Goal: Information Seeking & Learning: Learn about a topic

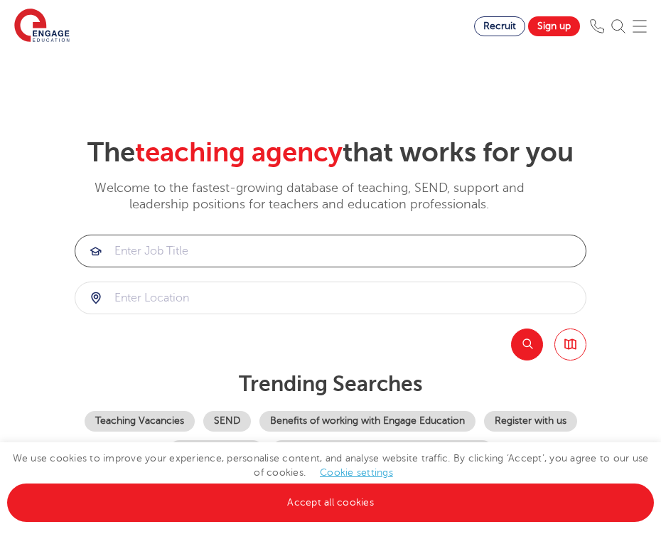
click at [168, 258] on input "search" at bounding box center [330, 250] width 511 height 31
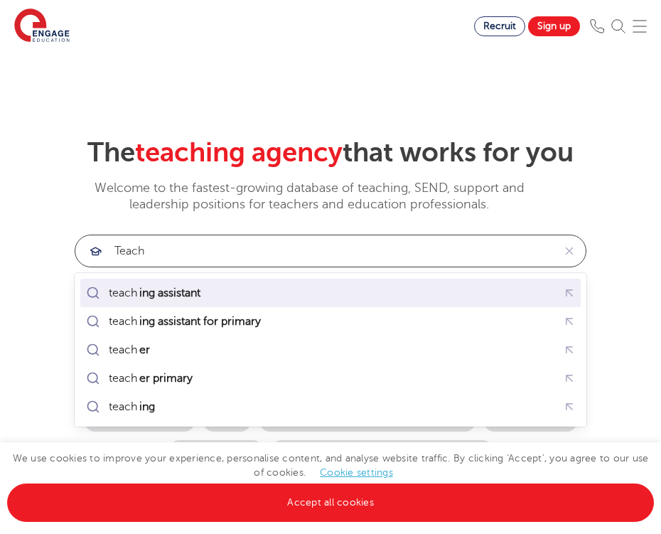
click at [146, 302] on div "teach ing assistant" at bounding box center [330, 293] width 495 height 22
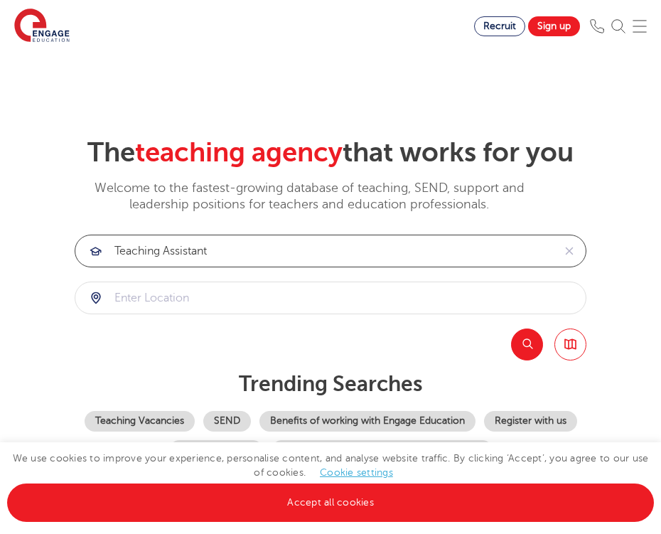
type input "teaching assistant"
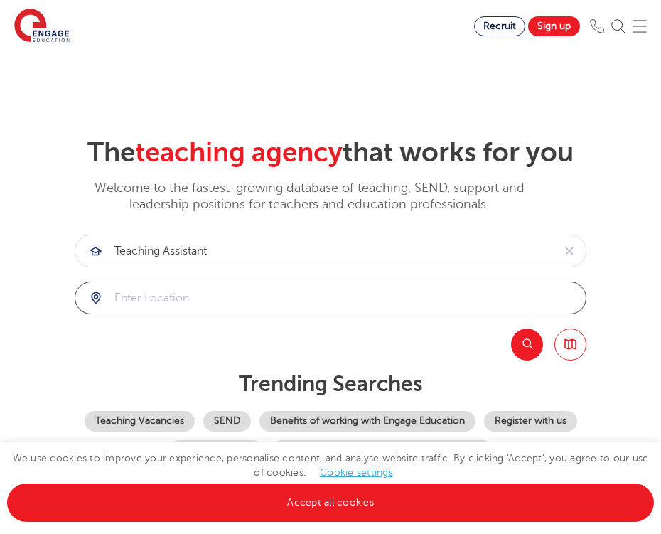
click at [188, 302] on input "search" at bounding box center [330, 297] width 511 height 31
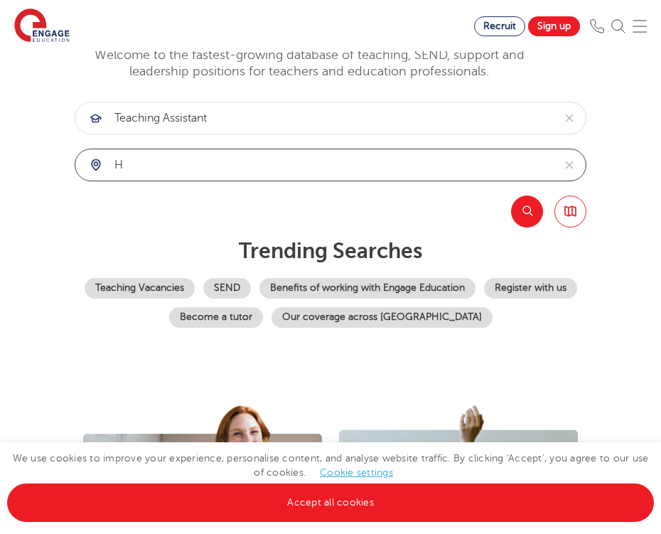
scroll to position [131, 0]
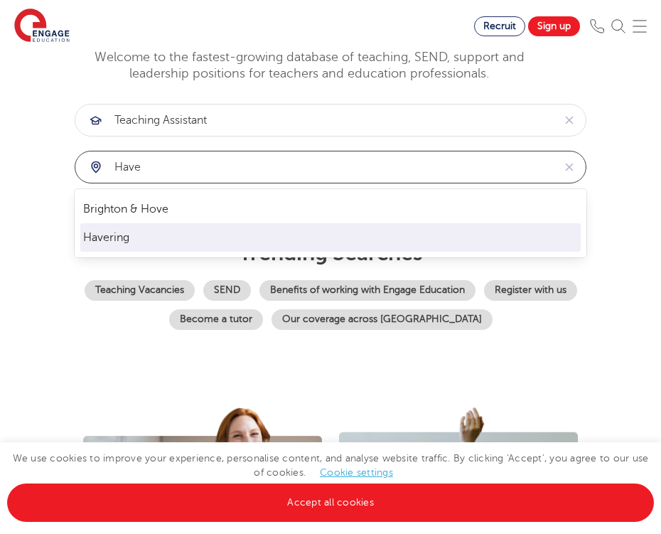
click at [134, 243] on li "Havering" at bounding box center [330, 237] width 501 height 28
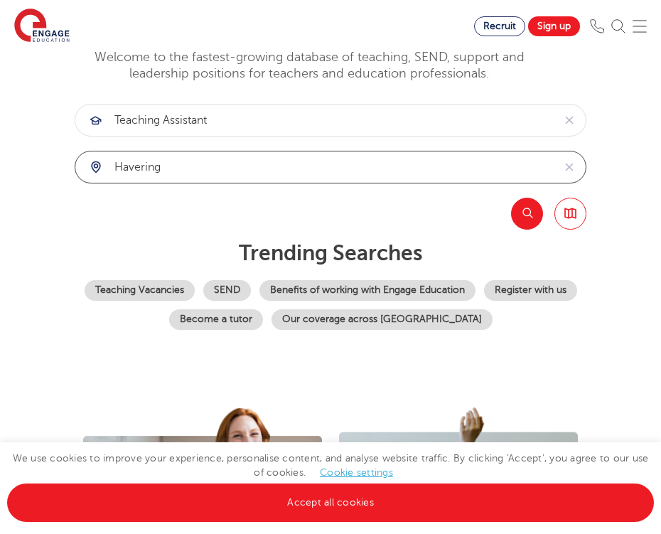
type input "Havering"
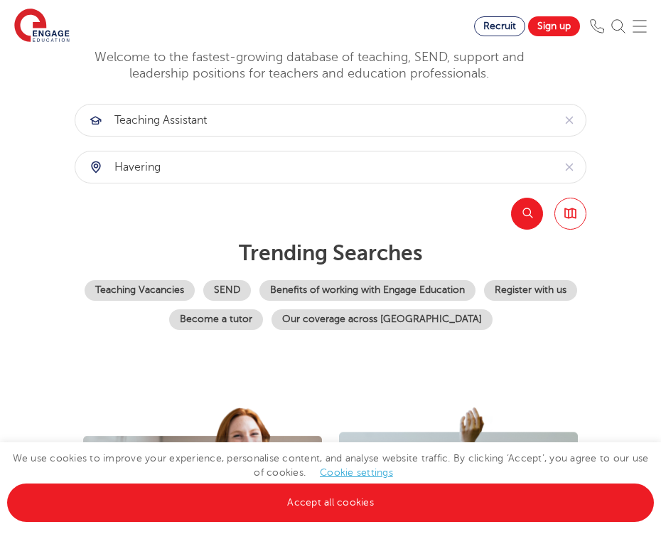
click at [527, 217] on button "Search" at bounding box center [527, 214] width 32 height 32
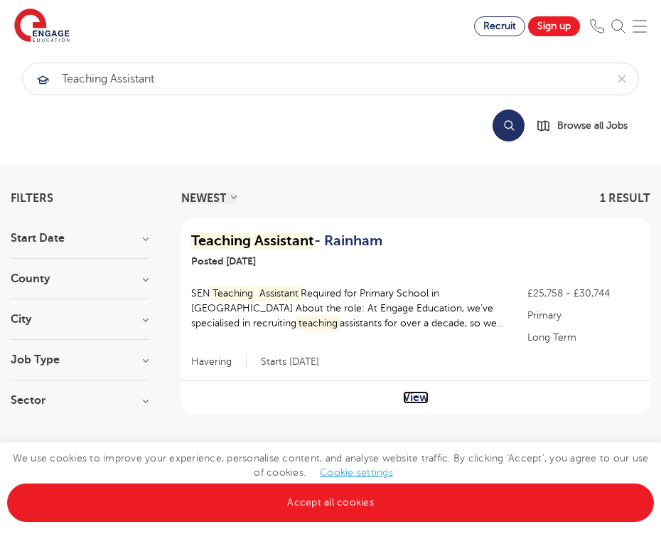
click at [414, 398] on link "View" at bounding box center [416, 397] width 26 height 13
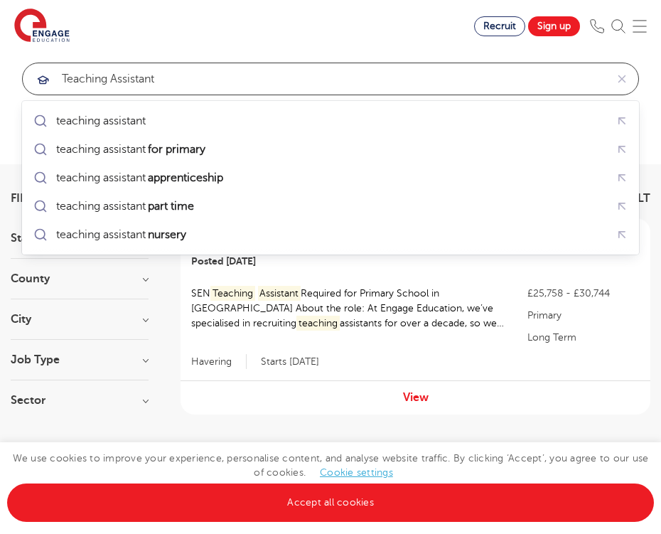
drag, startPoint x: 184, startPoint y: 82, endPoint x: 0, endPoint y: 68, distance: 184.0
click at [0, 68] on section "teaching assistant Search Browse all Jobs" at bounding box center [330, 107] width 661 height 113
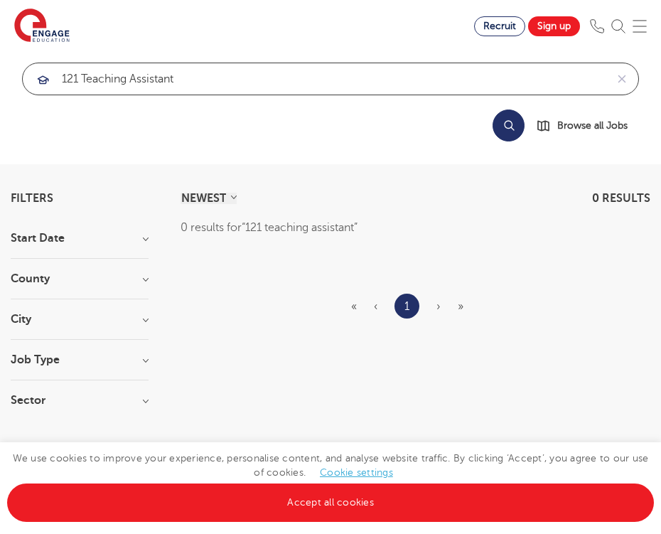
type input "121 teaching assistant"
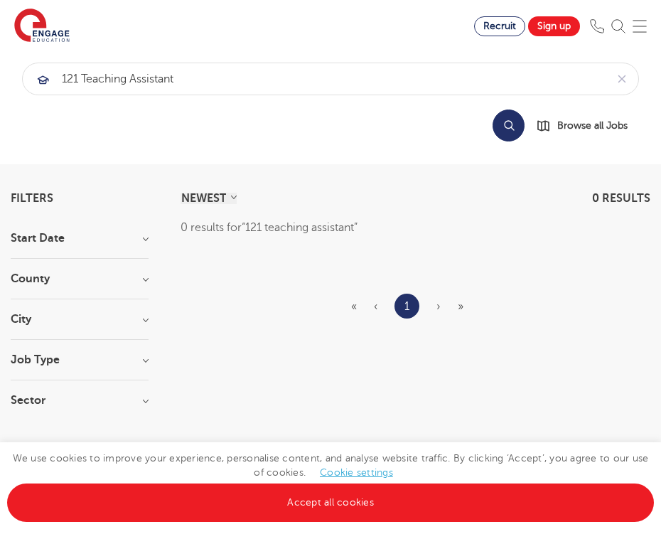
click at [501, 131] on button "Search" at bounding box center [509, 126] width 32 height 32
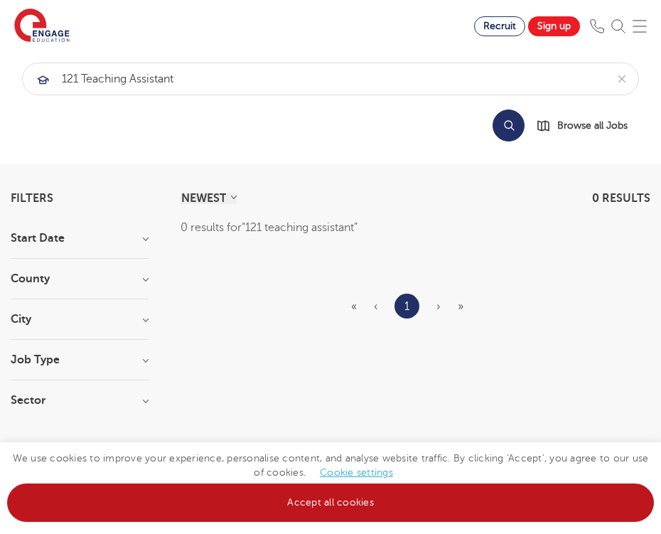
click at [355, 513] on link "Accept all cookies" at bounding box center [330, 503] width 647 height 38
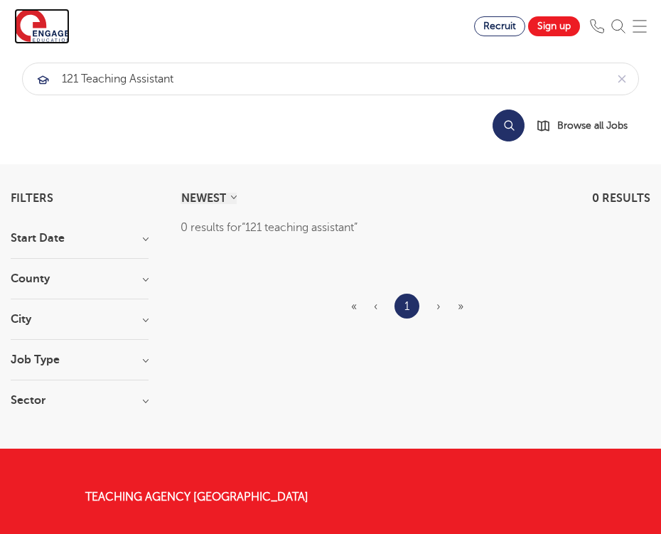
click at [44, 21] on img at bounding box center [41, 27] width 55 height 36
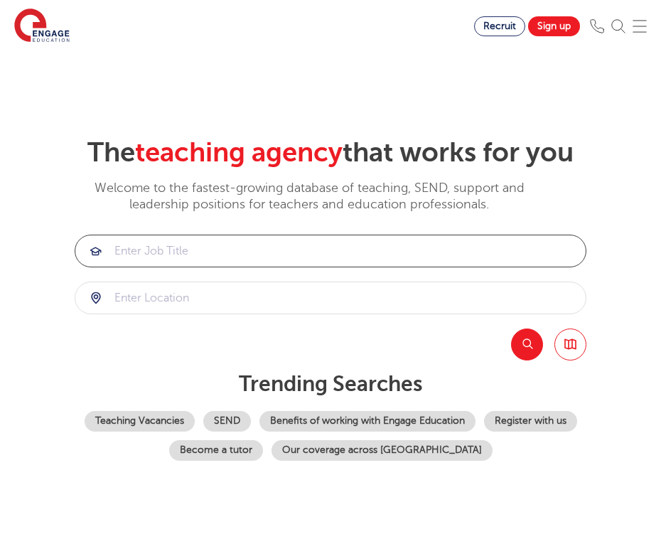
click at [198, 244] on input "search" at bounding box center [330, 250] width 511 height 31
type input "121 teaching assistant"
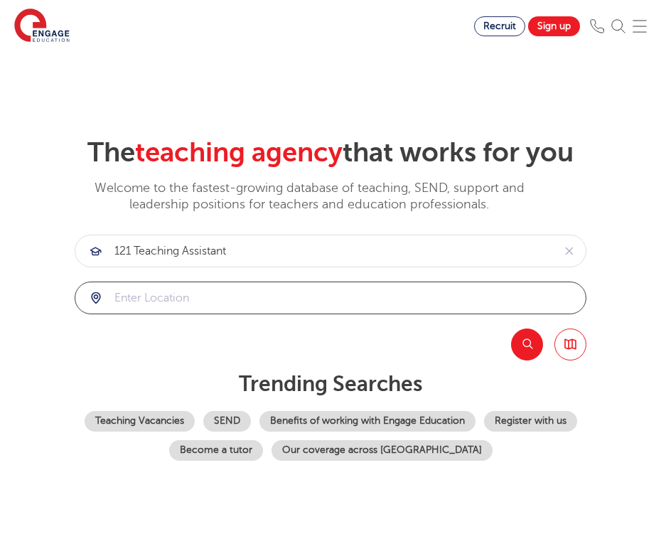
click at [176, 284] on input "search" at bounding box center [330, 297] width 511 height 31
type input "London"
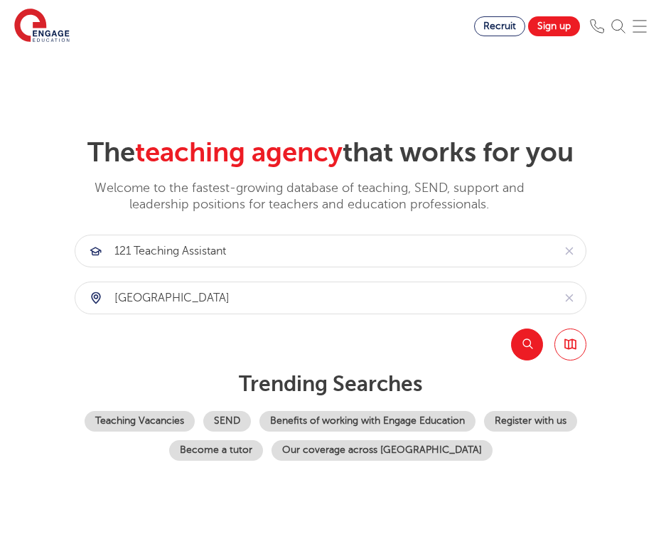
click at [521, 342] on button "Search" at bounding box center [527, 345] width 32 height 32
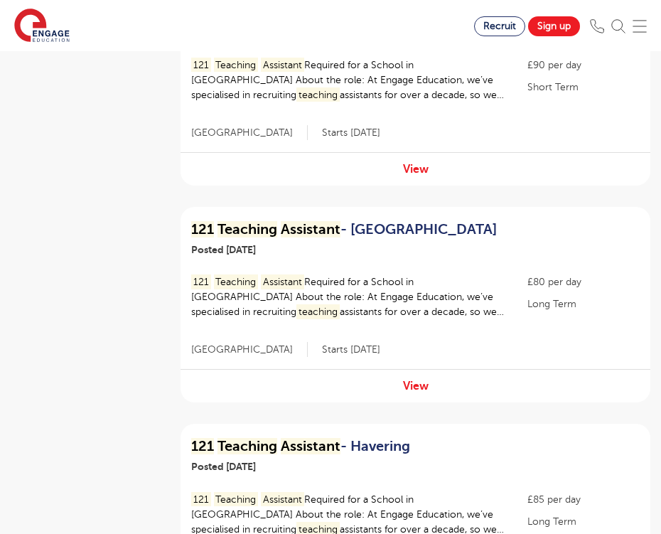
scroll to position [1118, 0]
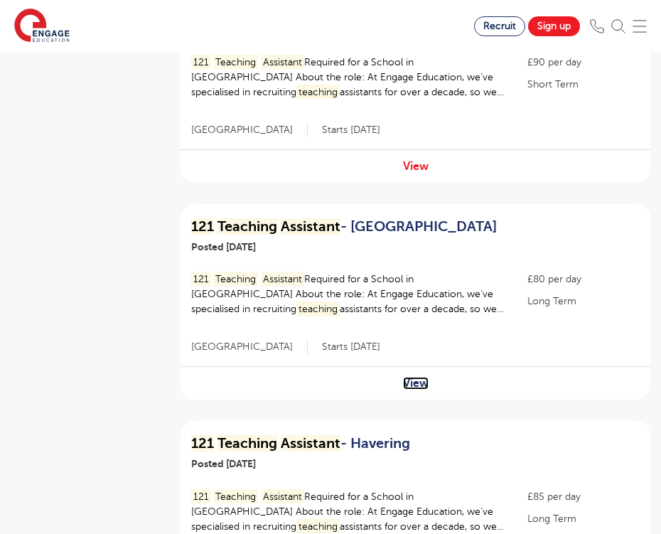
click at [410, 377] on link "View" at bounding box center [416, 383] width 26 height 13
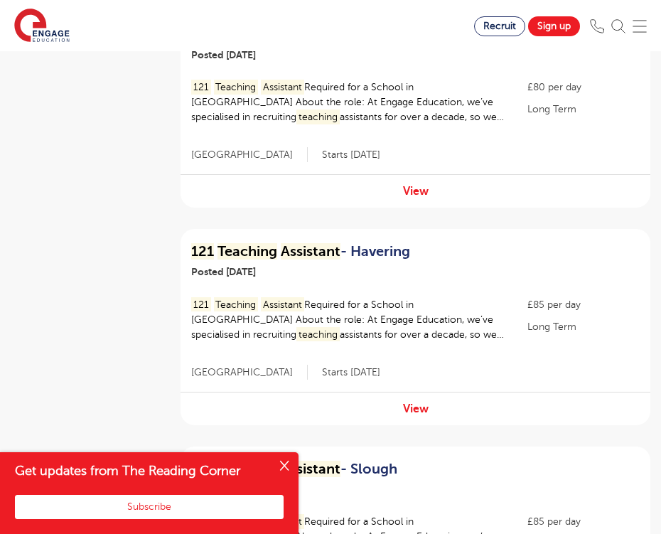
scroll to position [1312, 0]
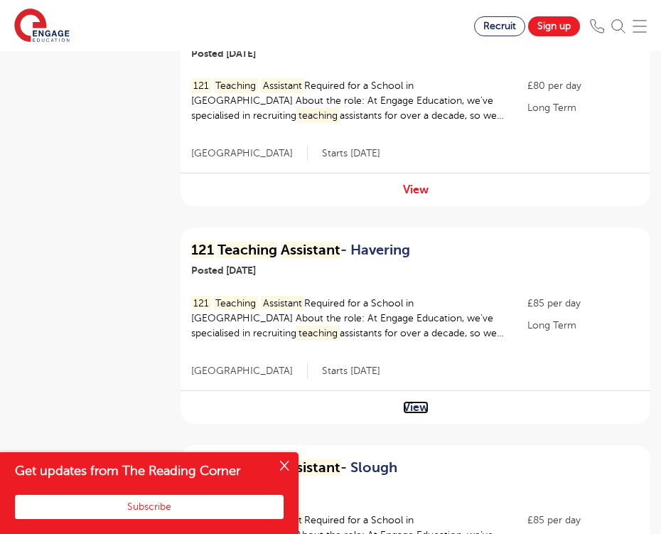
click at [405, 401] on link "View" at bounding box center [416, 407] width 26 height 13
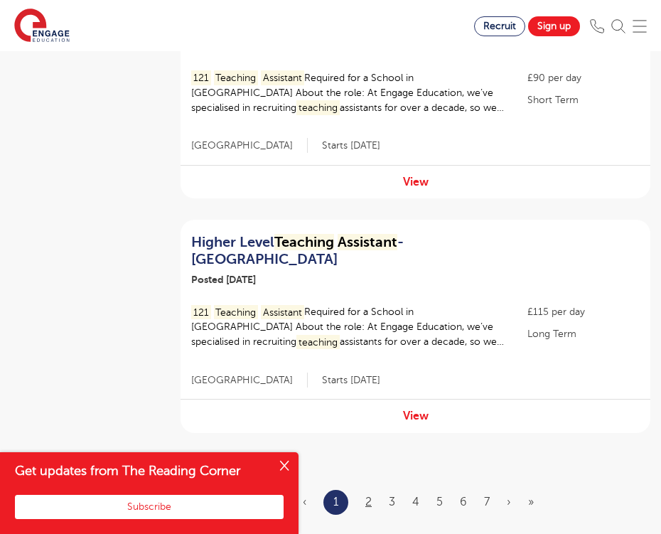
scroll to position [1974, 0]
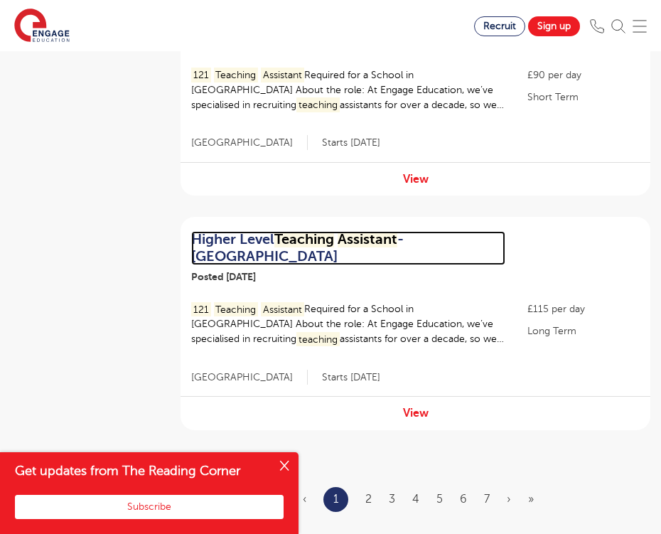
click at [363, 231] on mark "Assistant" at bounding box center [368, 239] width 60 height 16
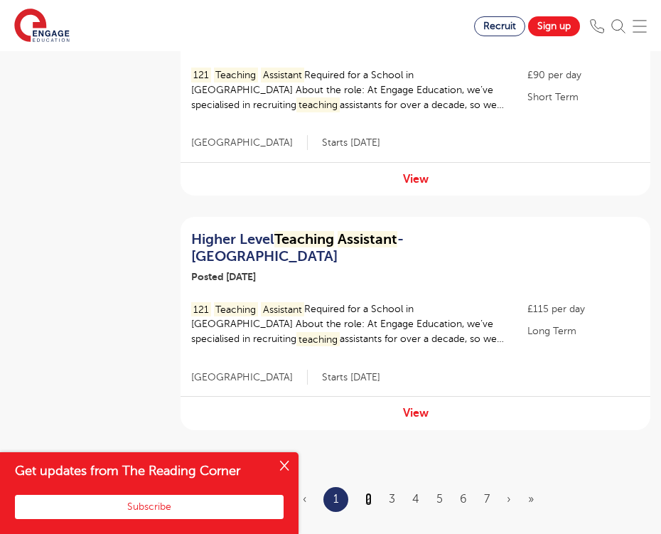
click at [367, 493] on link "2" at bounding box center [369, 499] width 6 height 13
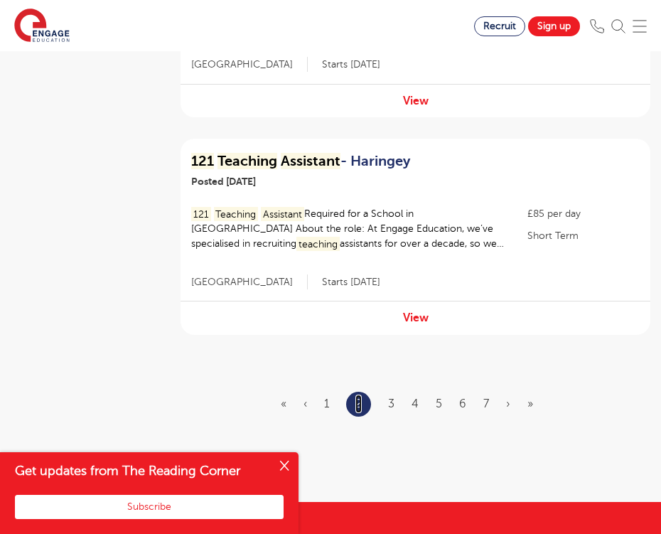
scroll to position [2074, 0]
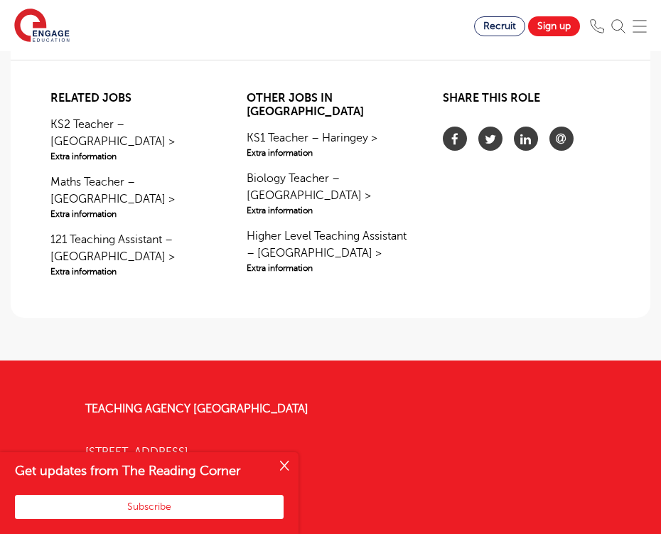
scroll to position [1526, 0]
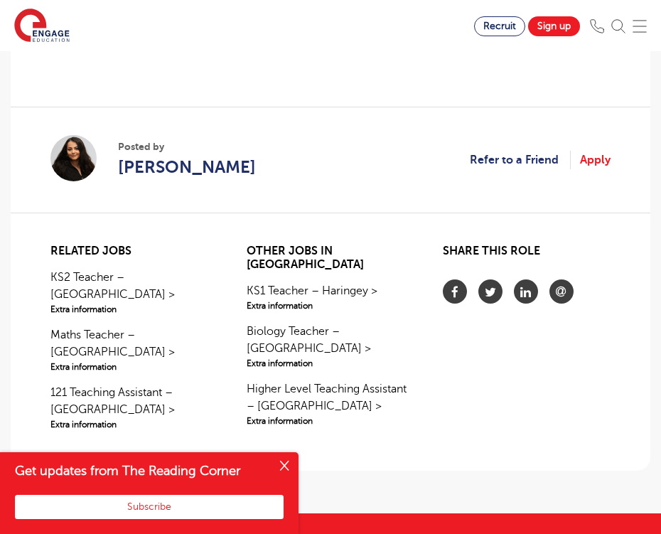
scroll to position [1354, 0]
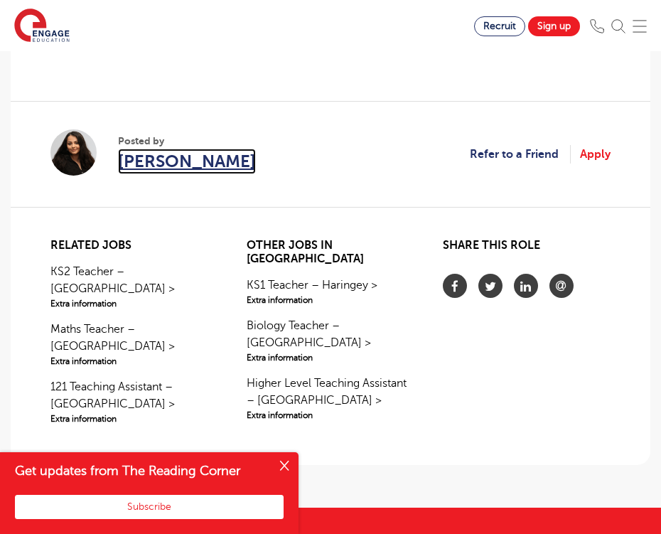
click at [173, 174] on span "[PERSON_NAME]" at bounding box center [187, 162] width 138 height 26
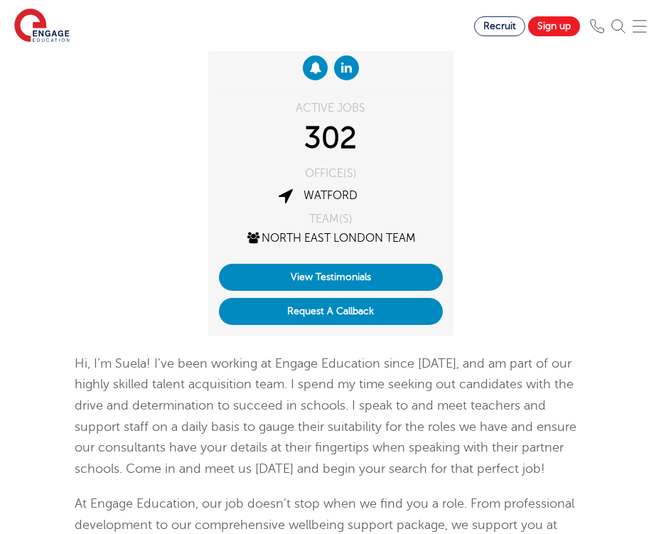
scroll to position [230, 0]
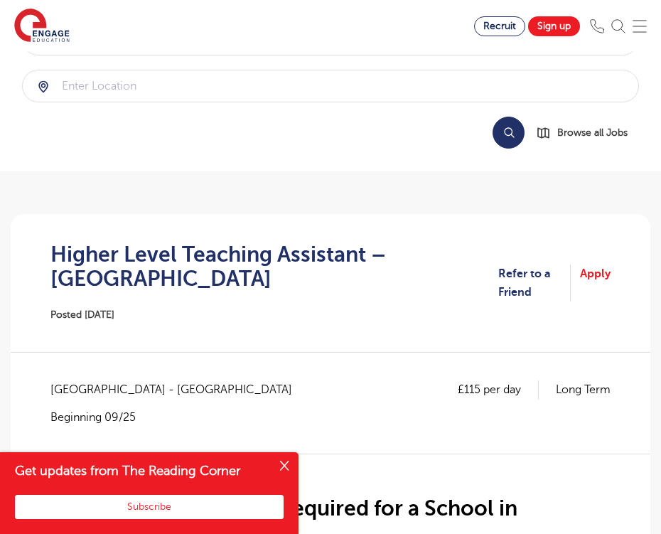
scroll to position [235, 0]
